Goal: Task Accomplishment & Management: Use online tool/utility

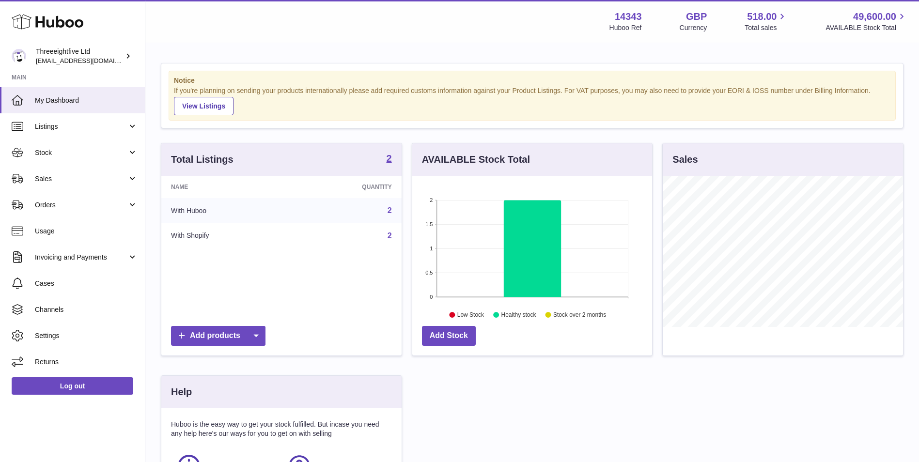
scroll to position [151, 240]
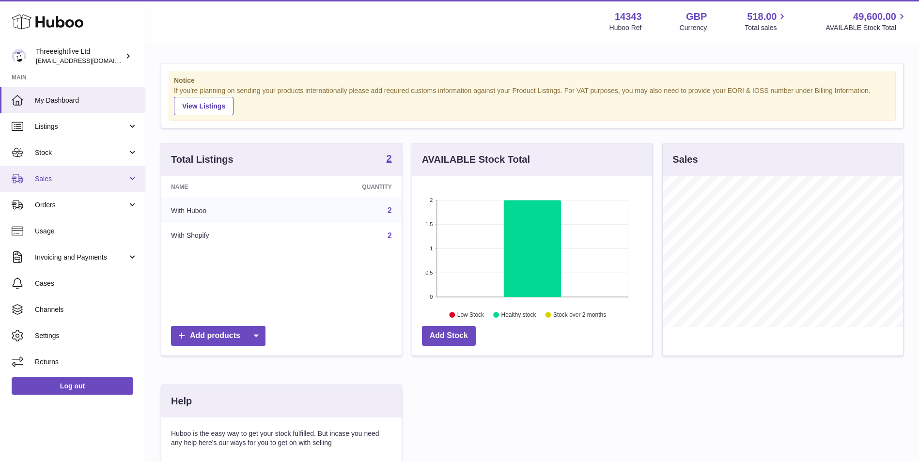
click at [82, 175] on span "Sales" at bounding box center [81, 178] width 92 height 9
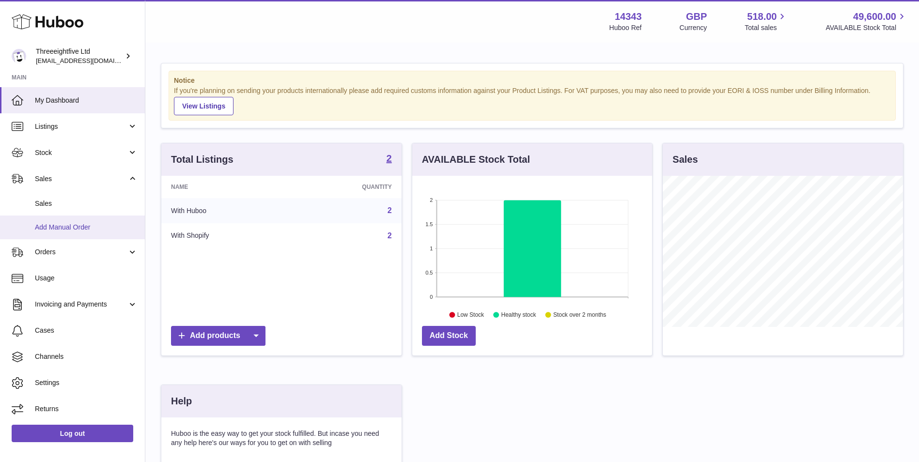
click at [88, 218] on link "Add Manual Order" at bounding box center [72, 227] width 145 height 24
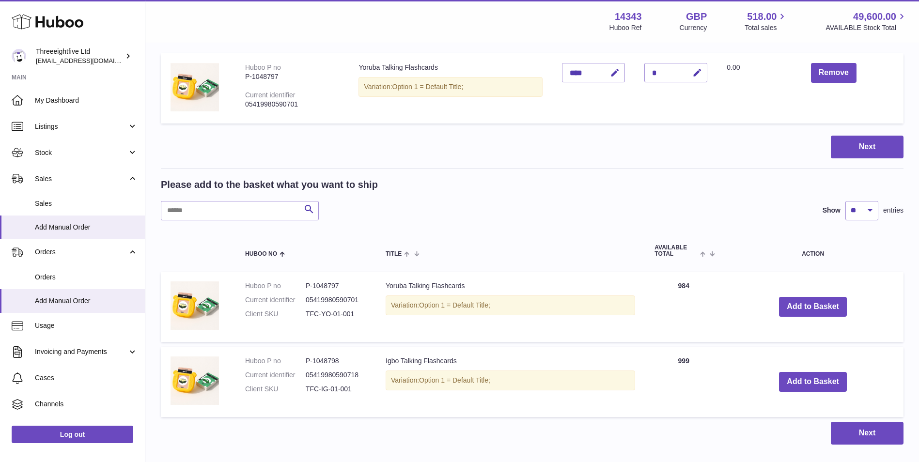
scroll to position [114, 0]
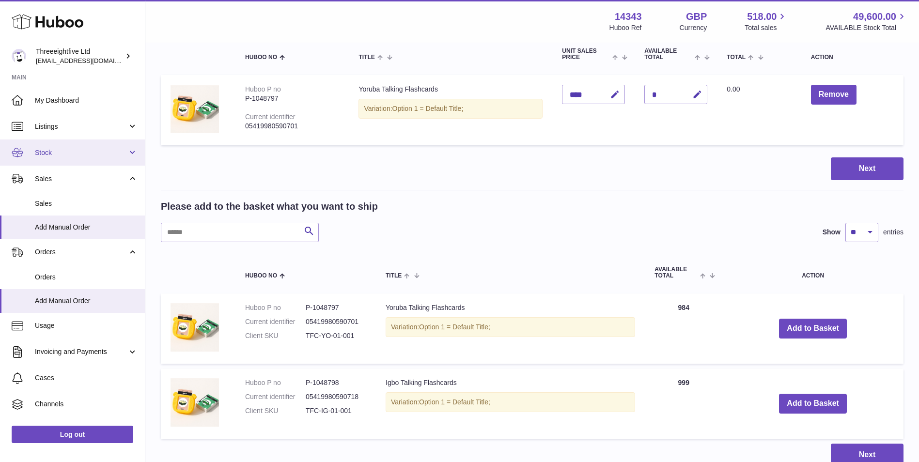
click at [95, 142] on link "Stock" at bounding box center [72, 152] width 145 height 26
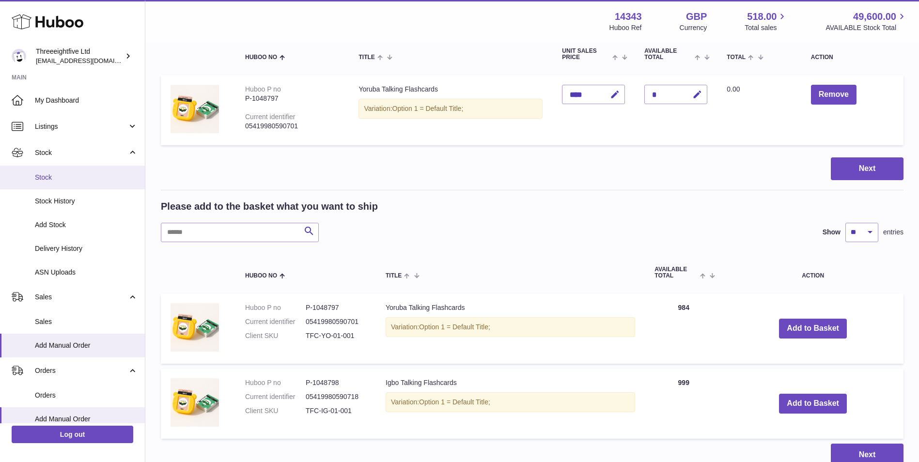
click at [92, 180] on span "Stock" at bounding box center [86, 177] width 103 height 9
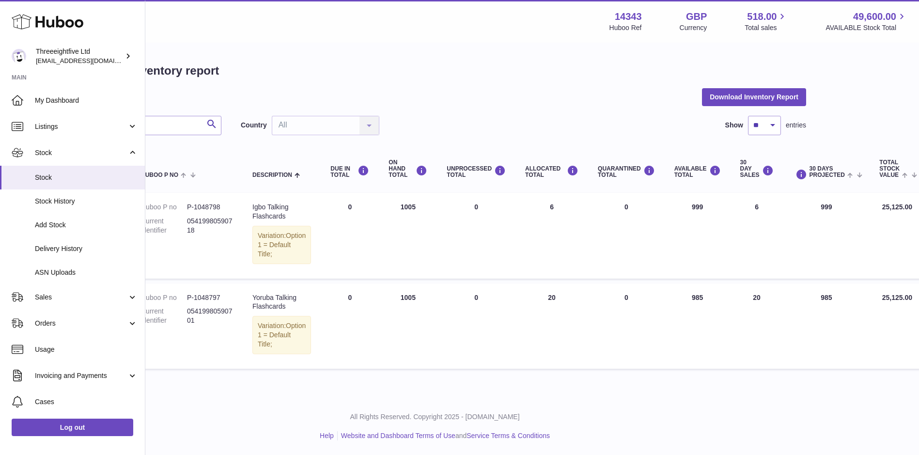
scroll to position [0, 108]
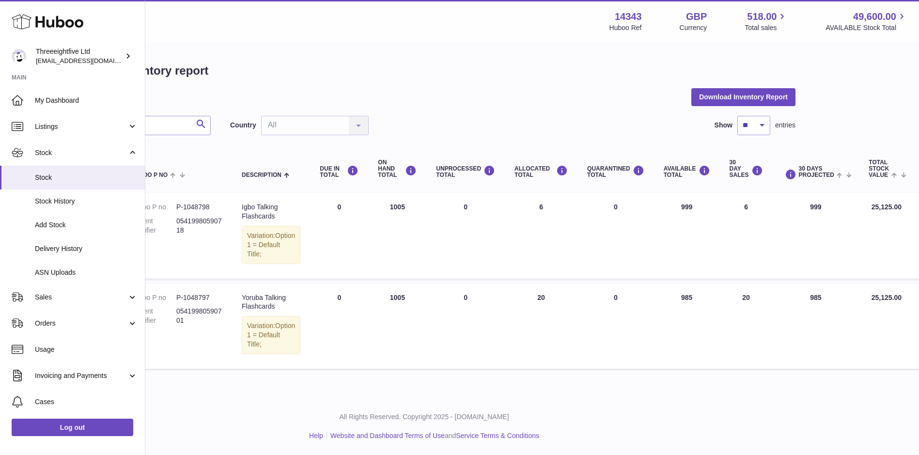
drag, startPoint x: 700, startPoint y: 457, endPoint x: 718, endPoint y: 413, distance: 47.4
click at [718, 413] on div "All Rights Reserved. Copyright 2025 - Huboo.co.uk Help Website and Dashboard Te…" at bounding box center [423, 426] width 773 height 57
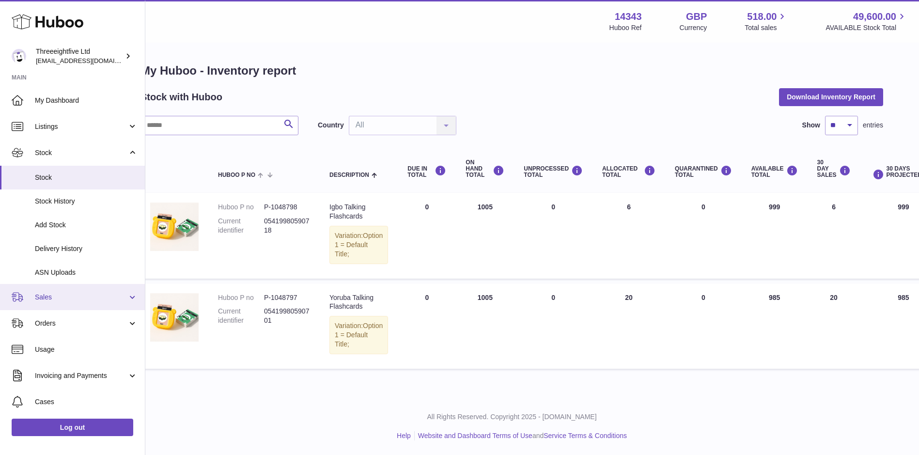
click at [84, 290] on link "Sales" at bounding box center [72, 297] width 145 height 26
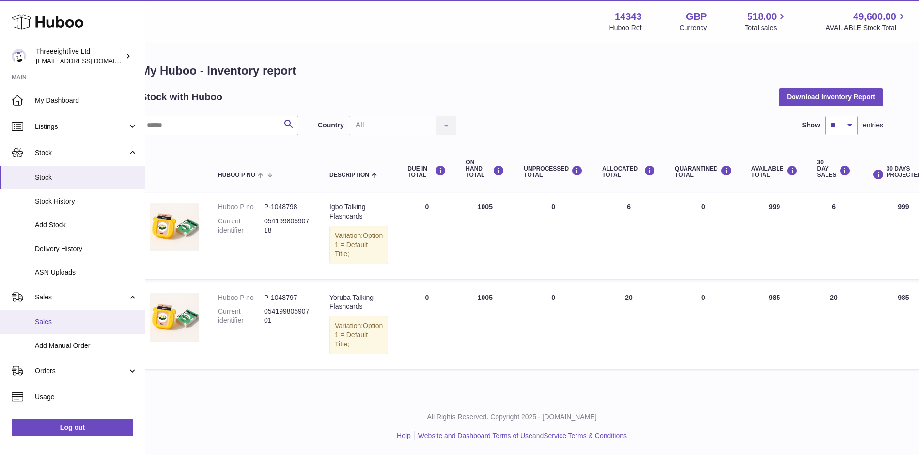
click at [75, 315] on link "Sales" at bounding box center [72, 322] width 145 height 24
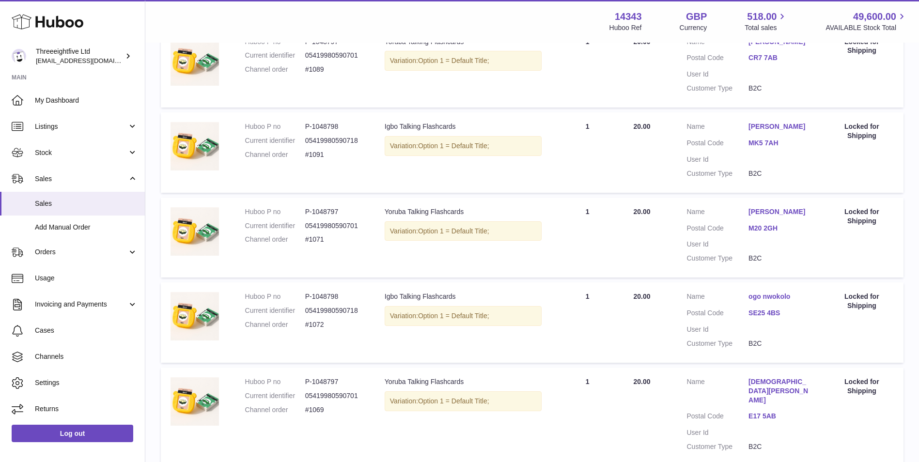
scroll to position [751, 0]
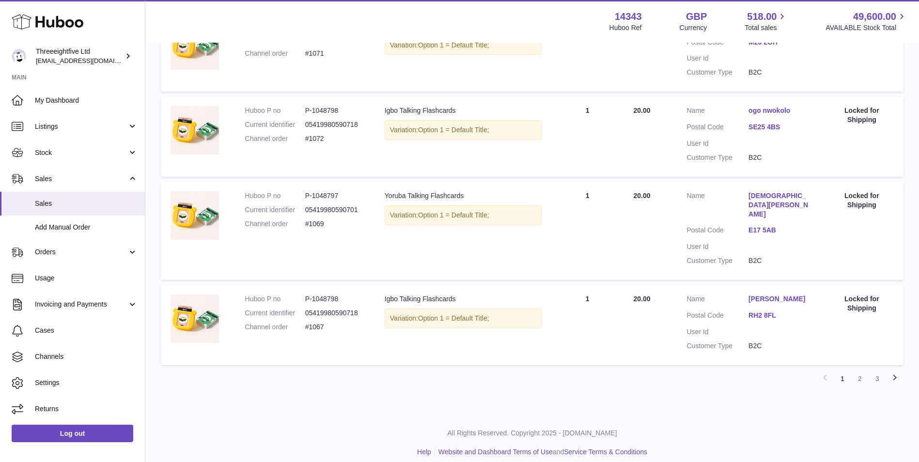
click at [898, 371] on icon at bounding box center [895, 377] width 12 height 12
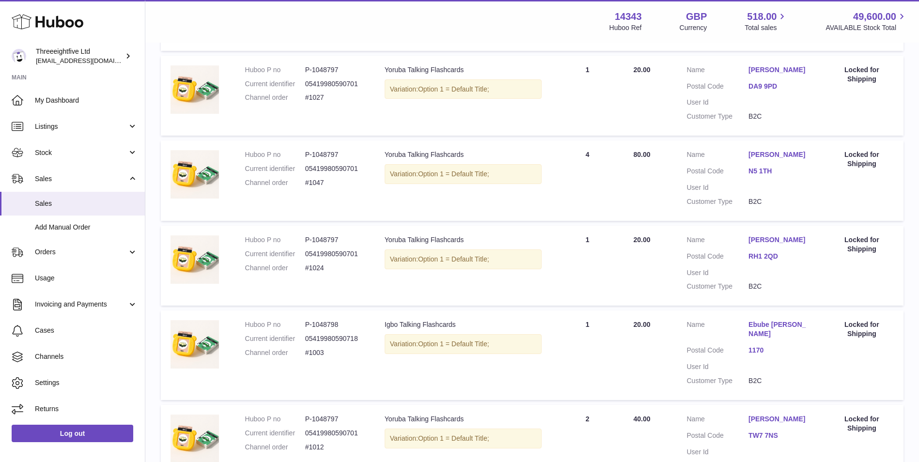
scroll to position [760, 0]
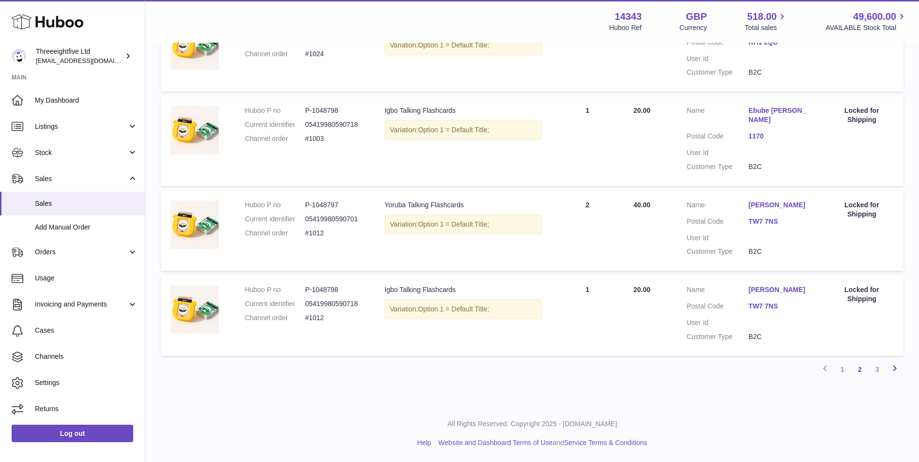
click at [892, 364] on icon at bounding box center [895, 368] width 12 height 12
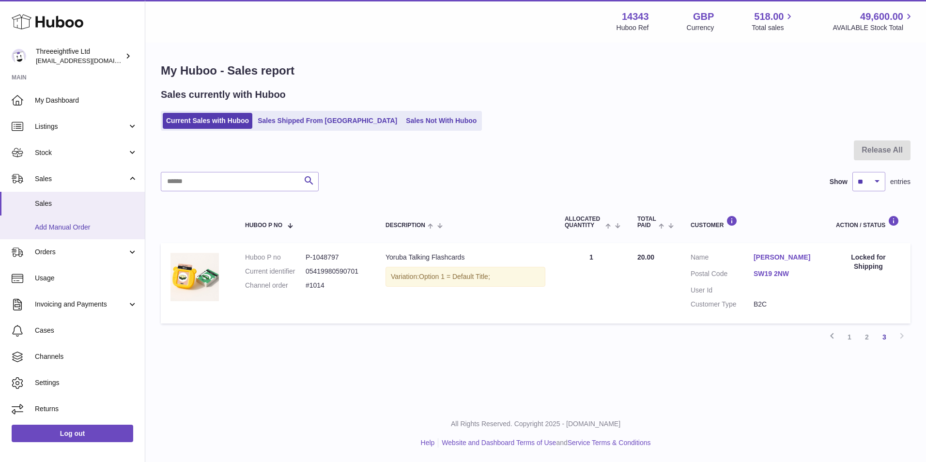
click at [123, 224] on span "Add Manual Order" at bounding box center [86, 227] width 103 height 9
